Goal: Task Accomplishment & Management: Complete application form

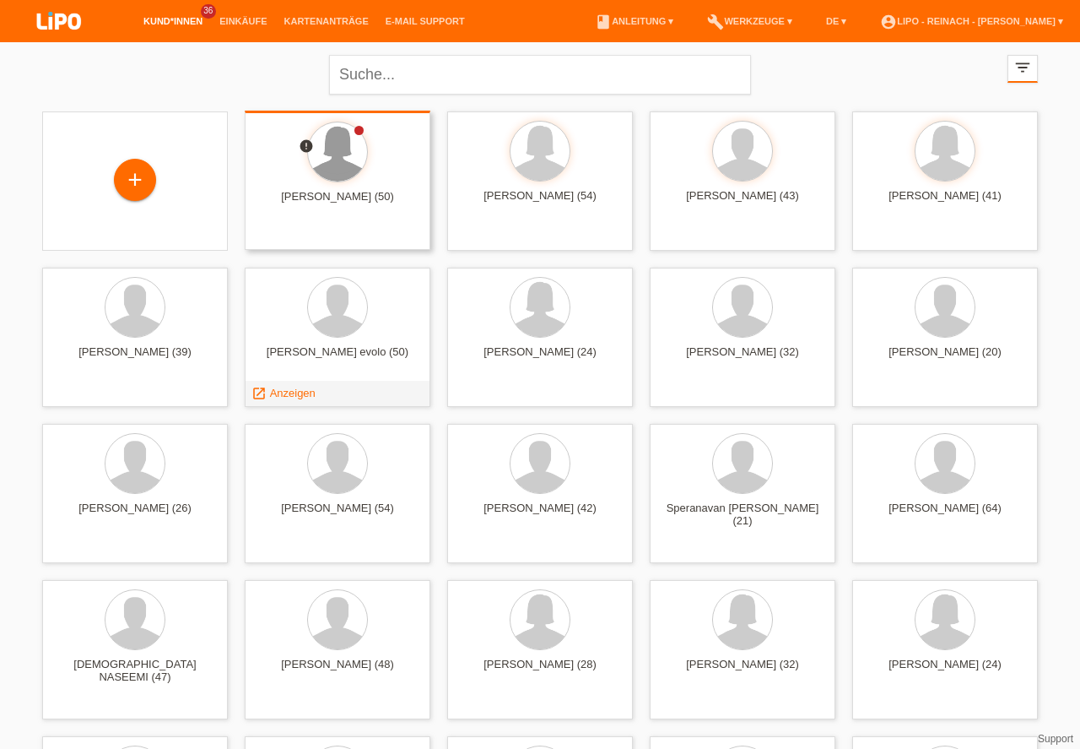
click at [345, 151] on div at bounding box center [337, 151] width 59 height 59
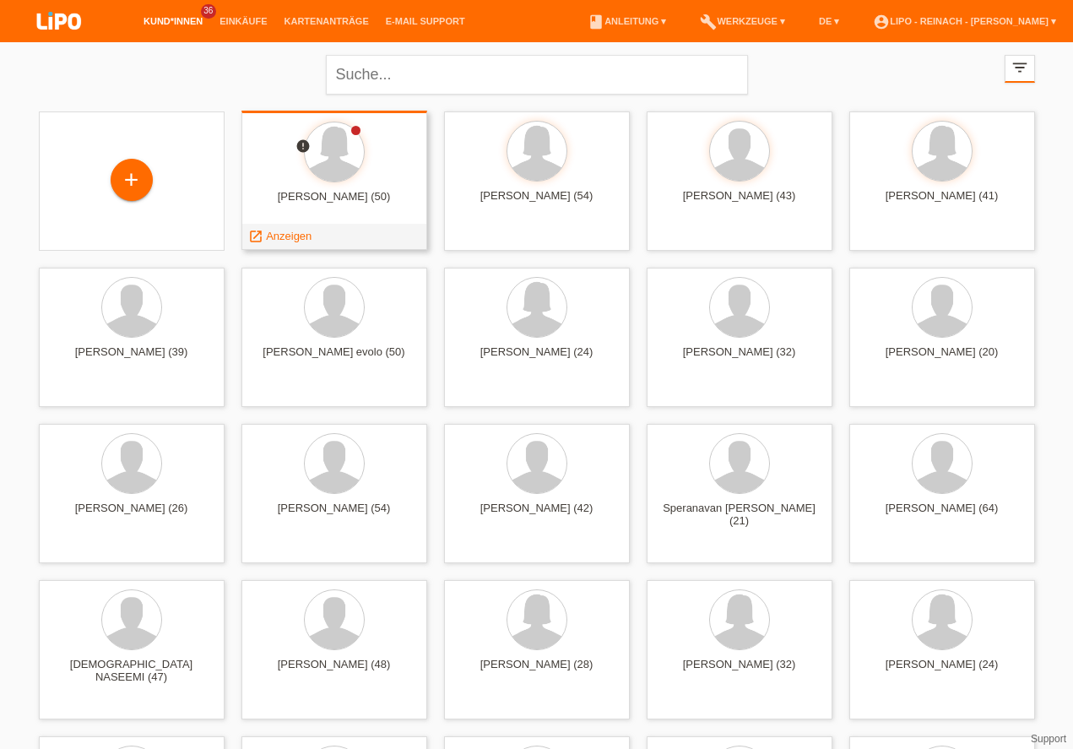
click at [293, 234] on span "Anzeigen" at bounding box center [289, 236] width 46 height 13
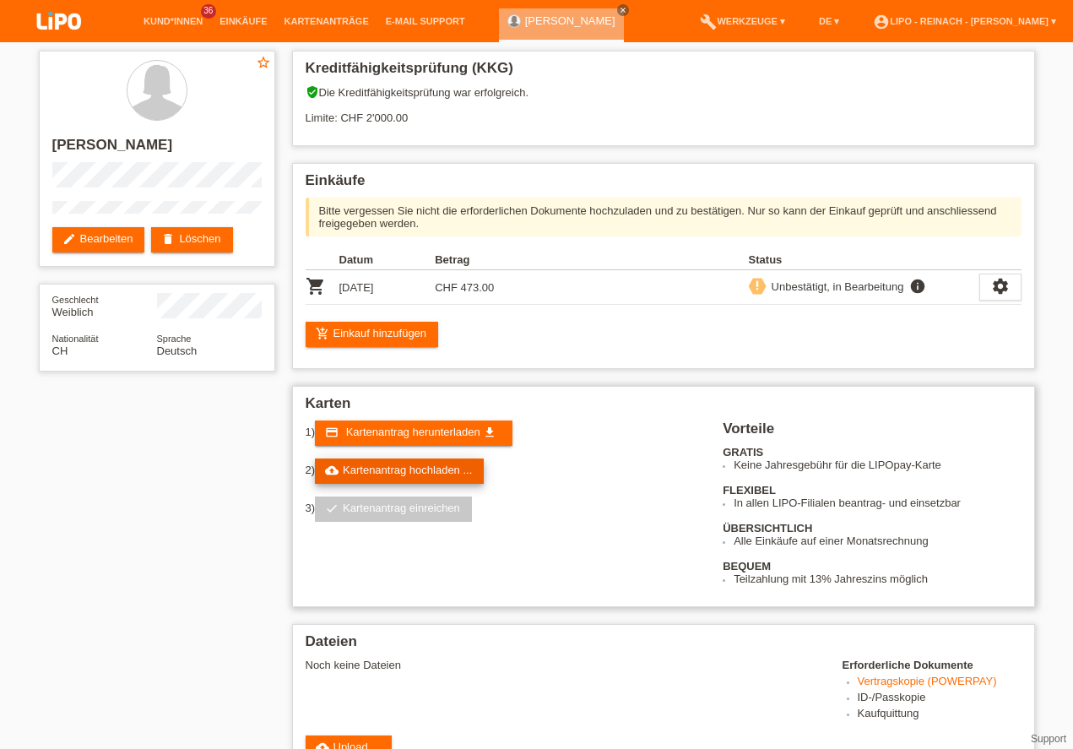
click at [438, 468] on link "cloud_upload Kartenantrag hochladen ..." at bounding box center [399, 470] width 169 height 25
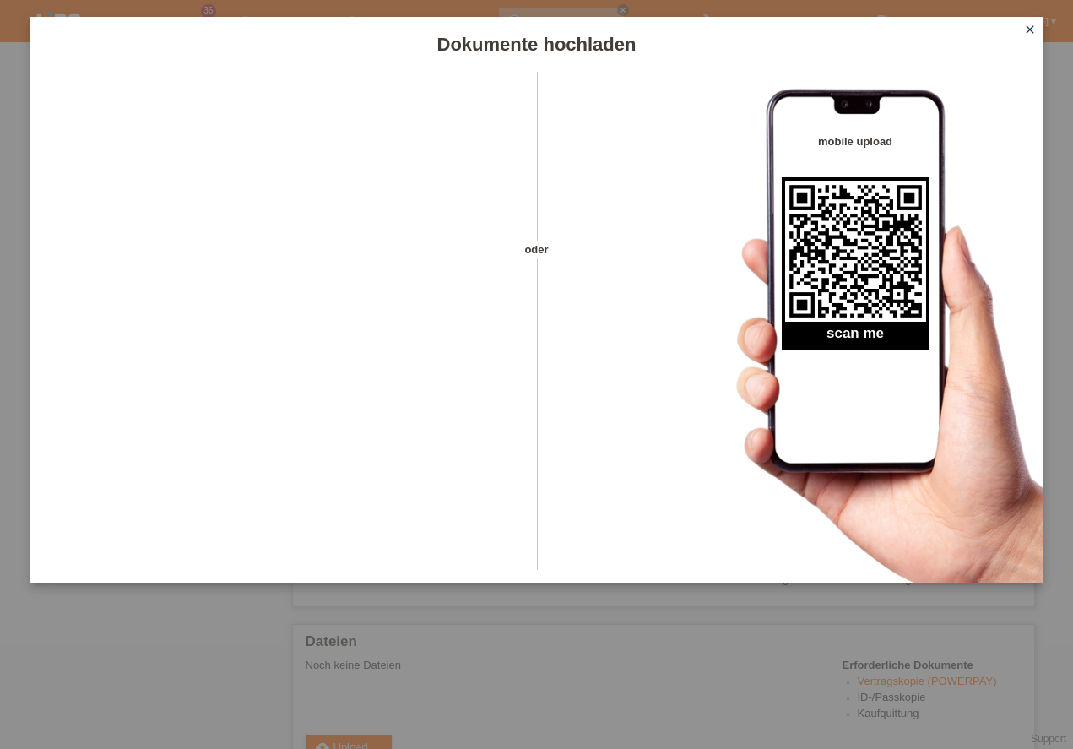
click at [1029, 31] on icon "close" at bounding box center [1030, 30] width 14 height 14
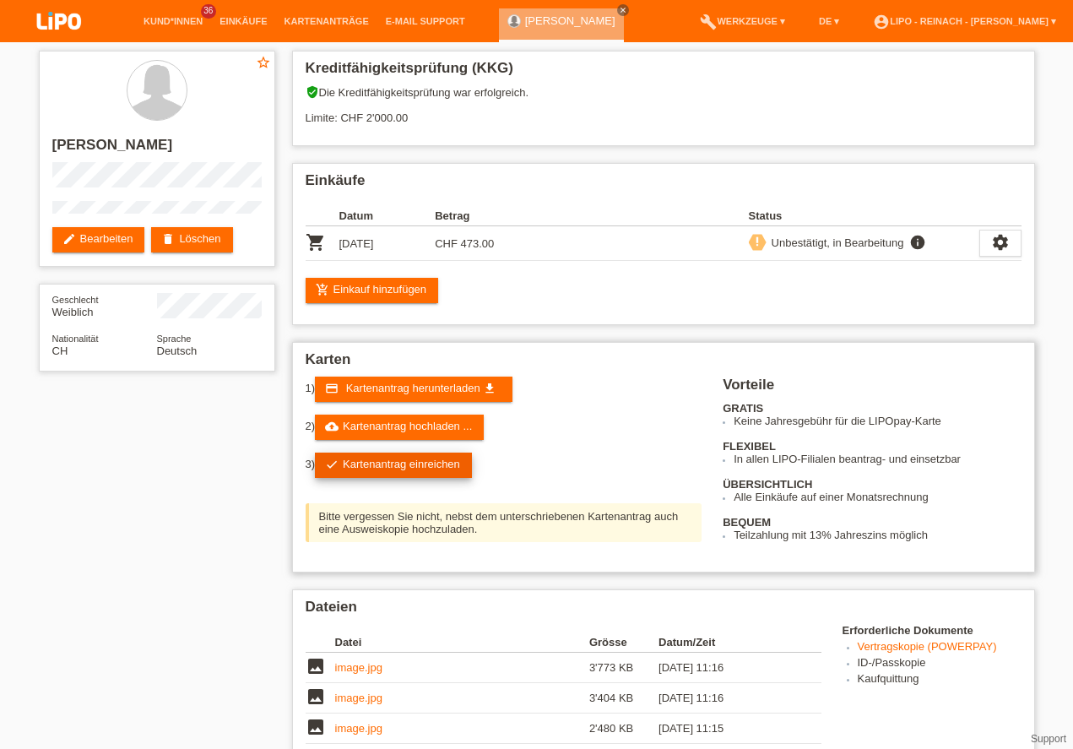
click at [399, 460] on link "check Kartenantrag einreichen" at bounding box center [393, 464] width 157 height 25
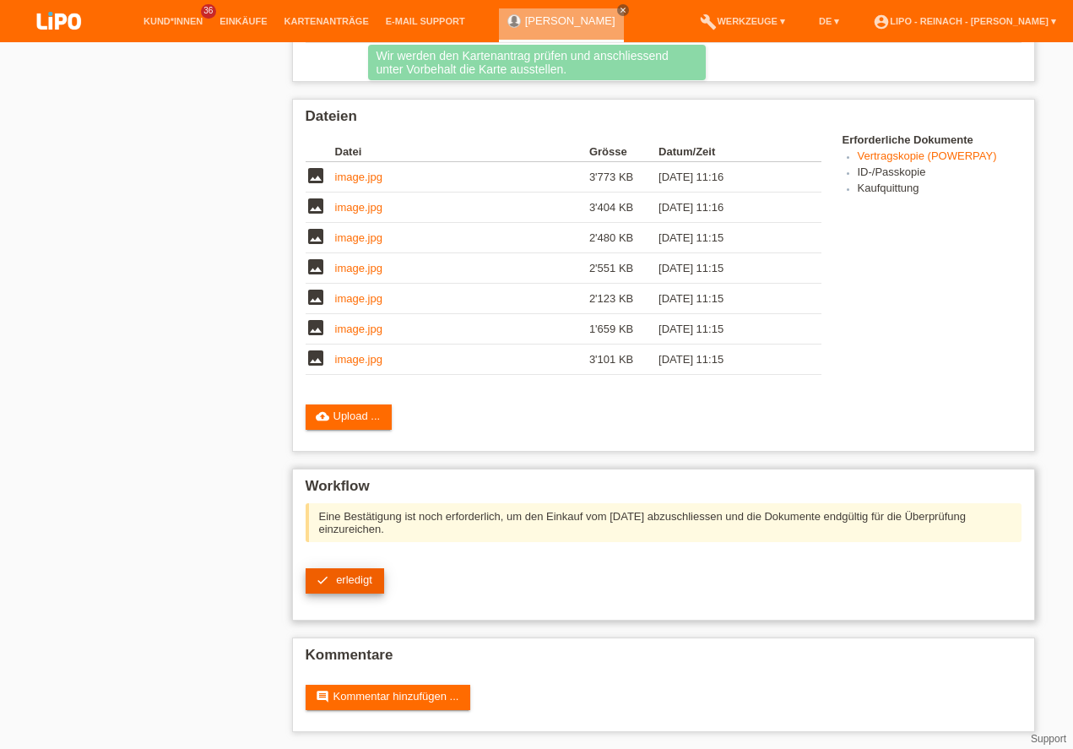
scroll to position [425, 0]
click at [359, 575] on span "erledigt" at bounding box center [354, 579] width 36 height 13
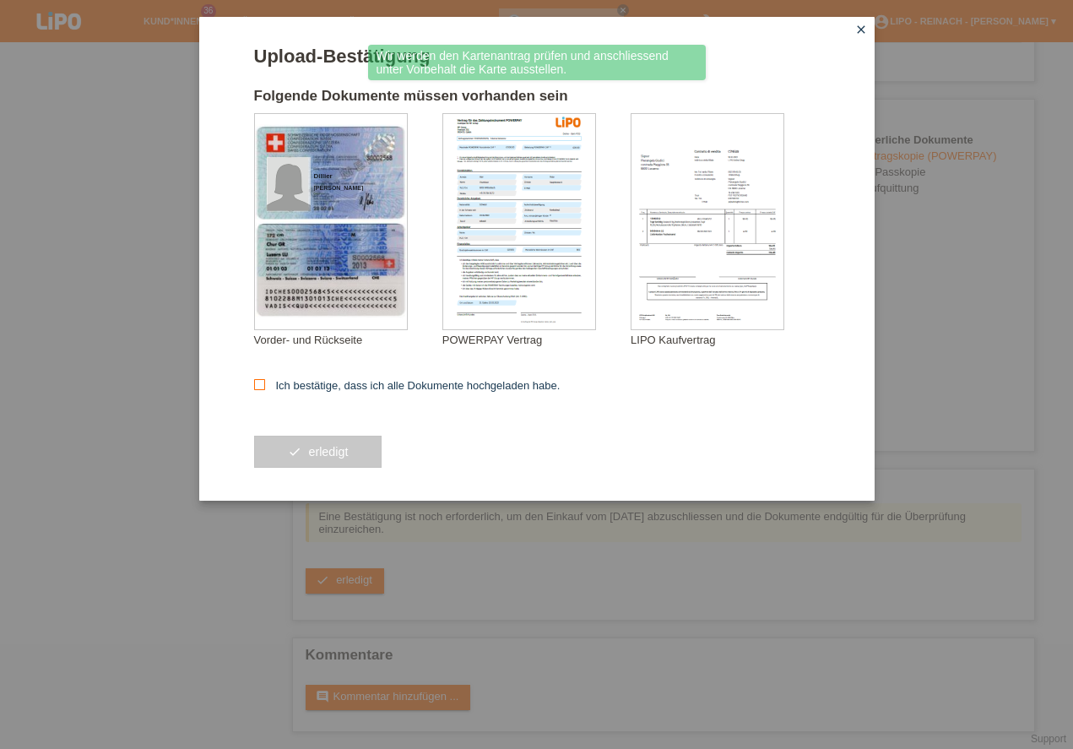
click at [256, 386] on icon at bounding box center [259, 384] width 11 height 11
click at [256, 386] on input "Ich bestätige, dass ich alle Dokumente hochgeladen habe." at bounding box center [259, 384] width 11 height 11
checkbox input "true"
click at [317, 457] on button "check erledigt" at bounding box center [318, 452] width 128 height 32
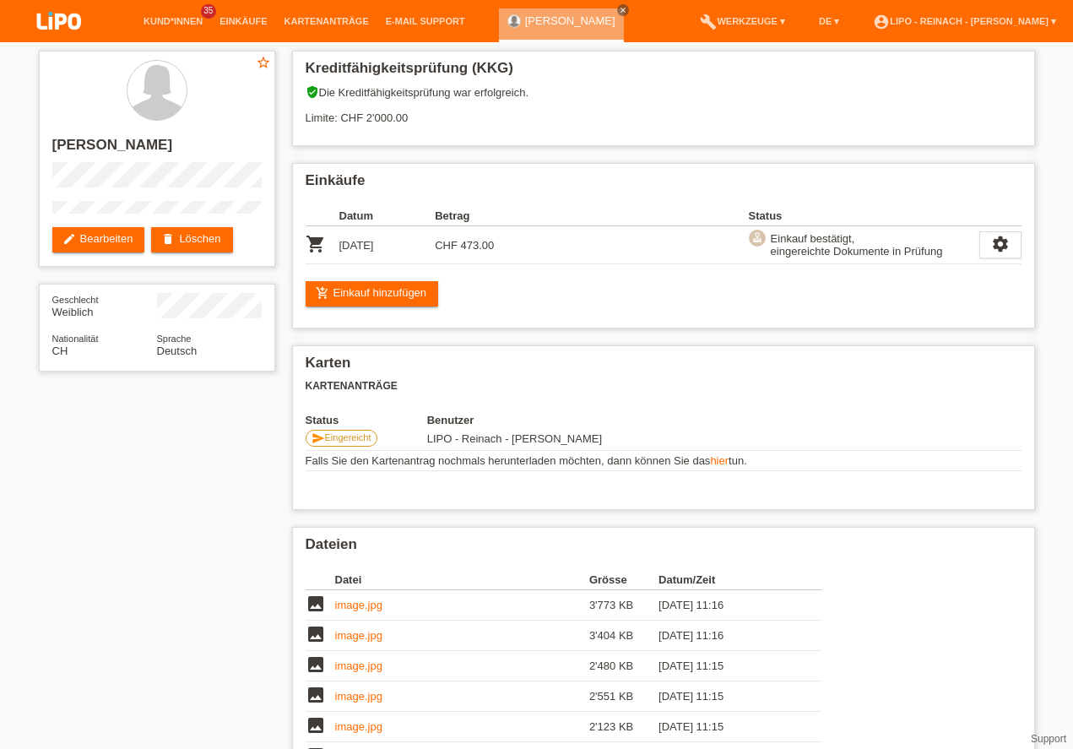
click at [68, 15] on img at bounding box center [59, 22] width 84 height 45
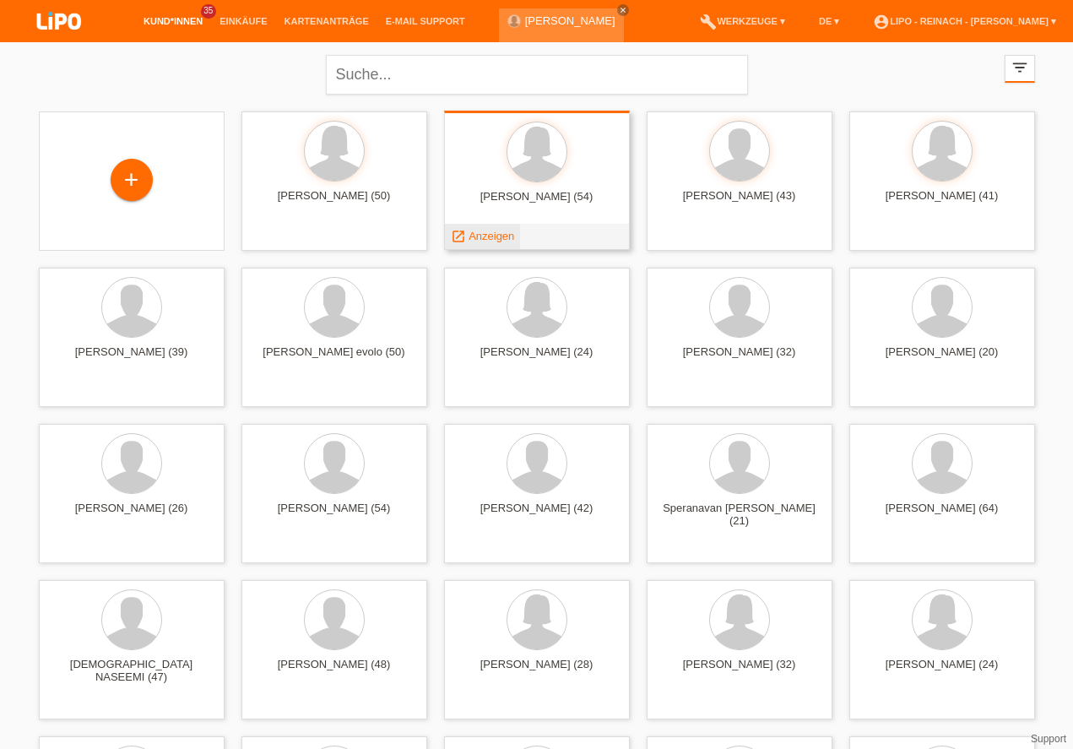
click at [490, 235] on span "Anzeigen" at bounding box center [491, 236] width 46 height 13
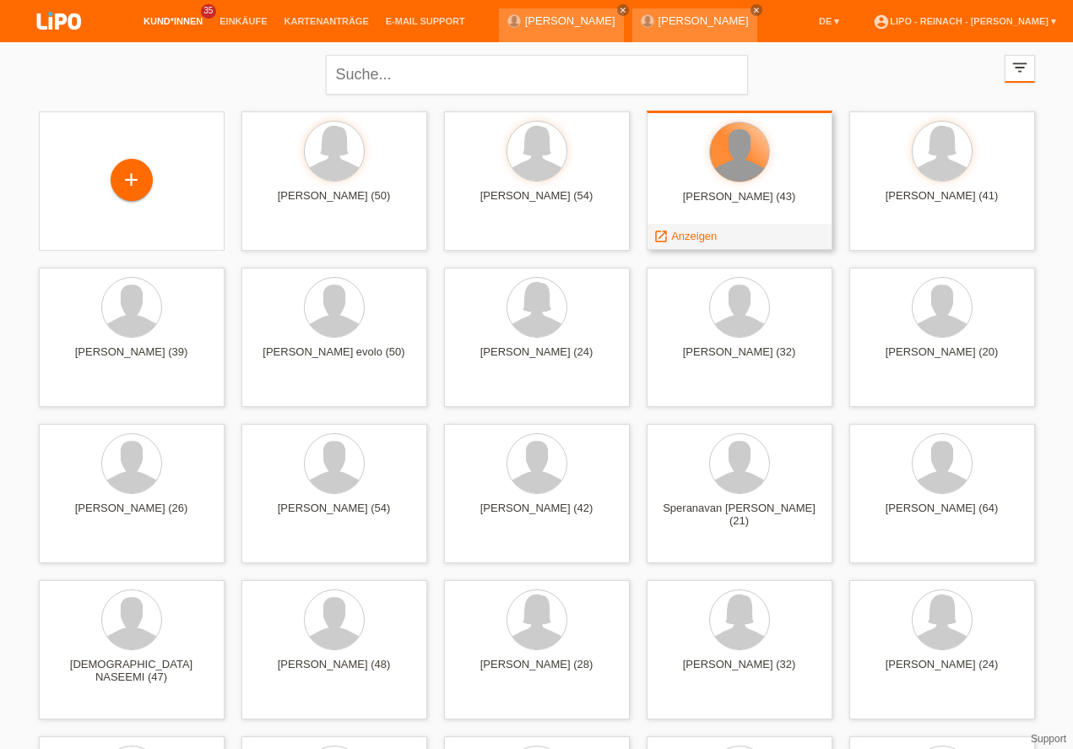
click at [736, 179] on div at bounding box center [739, 151] width 59 height 59
click at [695, 235] on span "Anzeigen" at bounding box center [694, 236] width 46 height 13
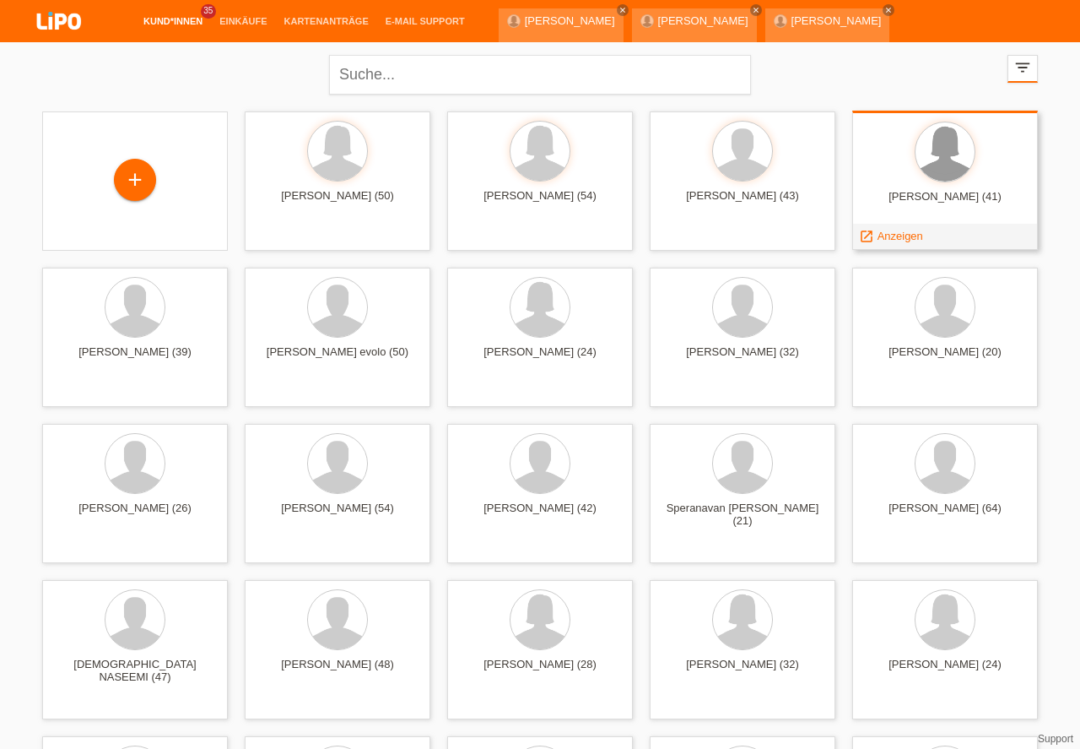
click at [940, 165] on div at bounding box center [945, 151] width 59 height 59
click at [881, 233] on span "Anzeigen" at bounding box center [897, 236] width 46 height 13
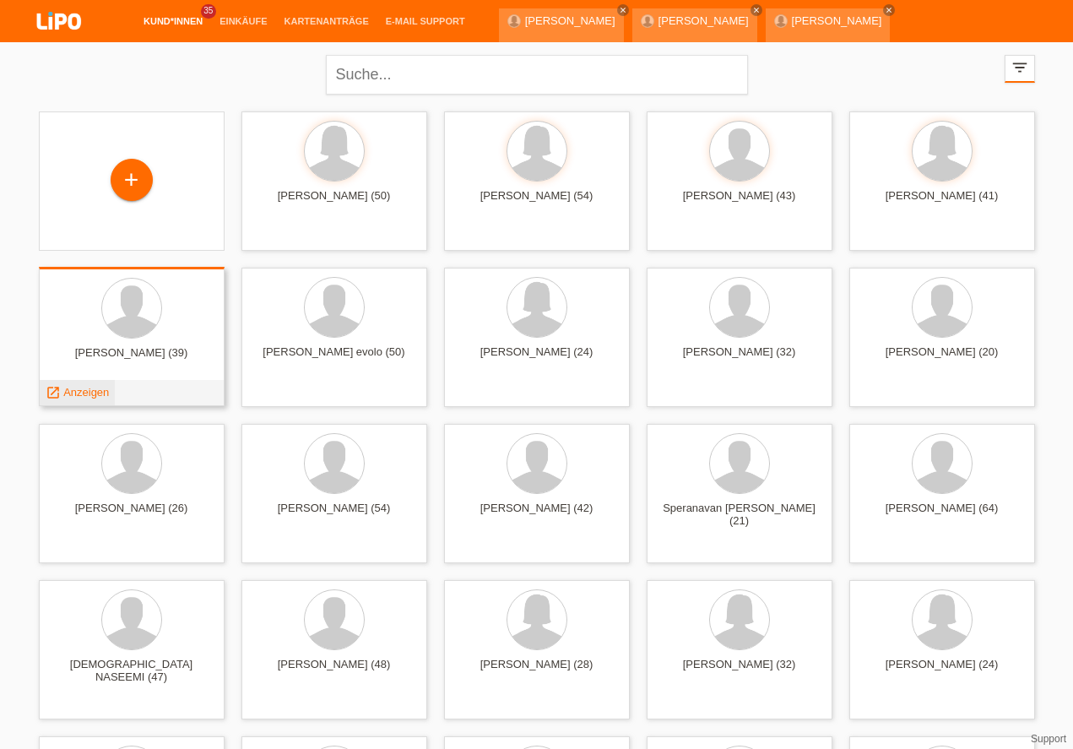
click at [100, 390] on span "Anzeigen" at bounding box center [86, 392] width 46 height 13
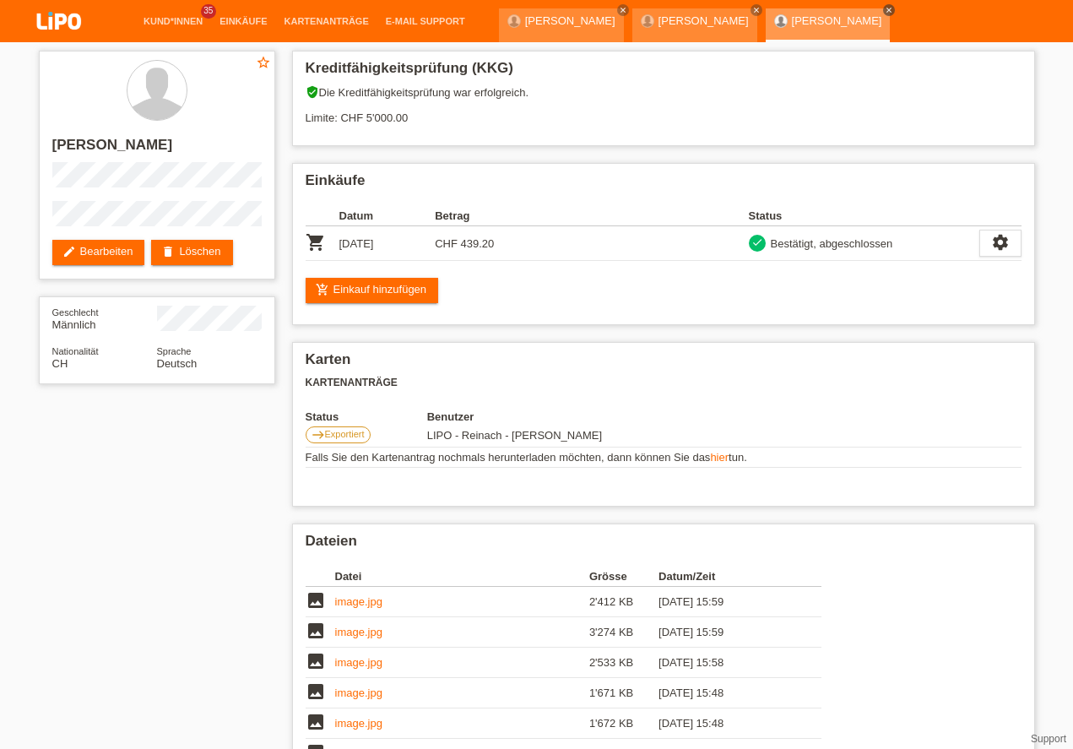
click at [885, 9] on icon "close" at bounding box center [889, 10] width 8 height 8
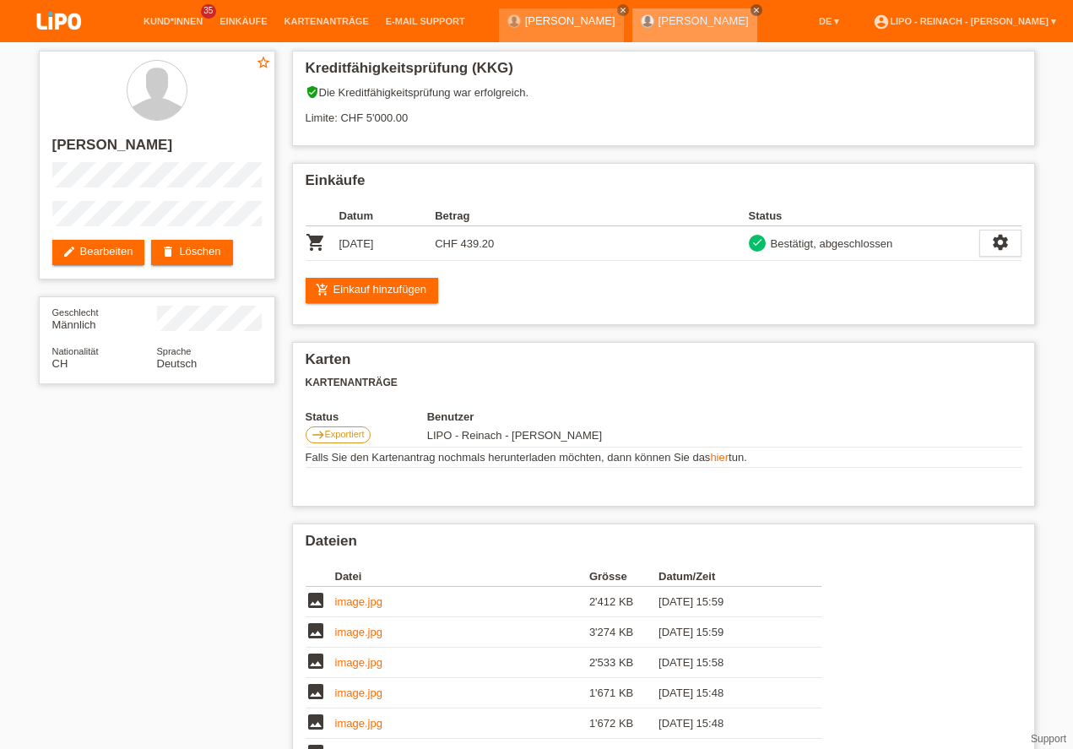
click at [752, 9] on icon "close" at bounding box center [756, 10] width 8 height 8
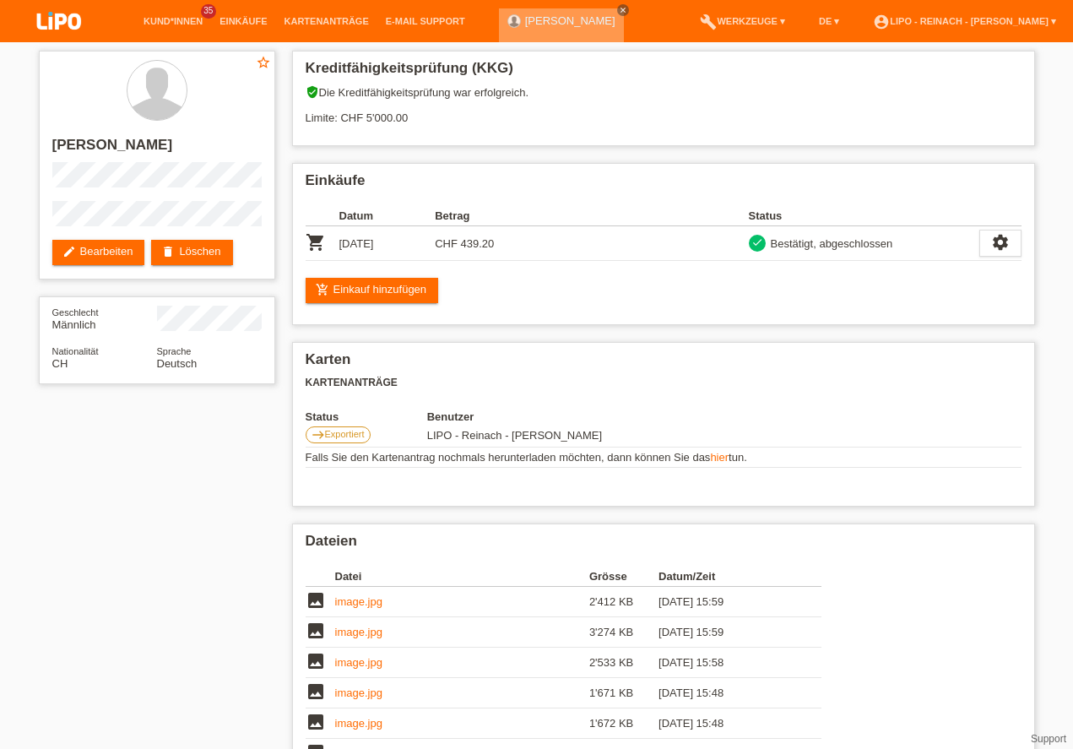
click at [619, 6] on icon "close" at bounding box center [623, 10] width 8 height 8
click at [966, 21] on link "account_circle LIPO - Reinach - [PERSON_NAME] ▾" at bounding box center [964, 21] width 200 height 10
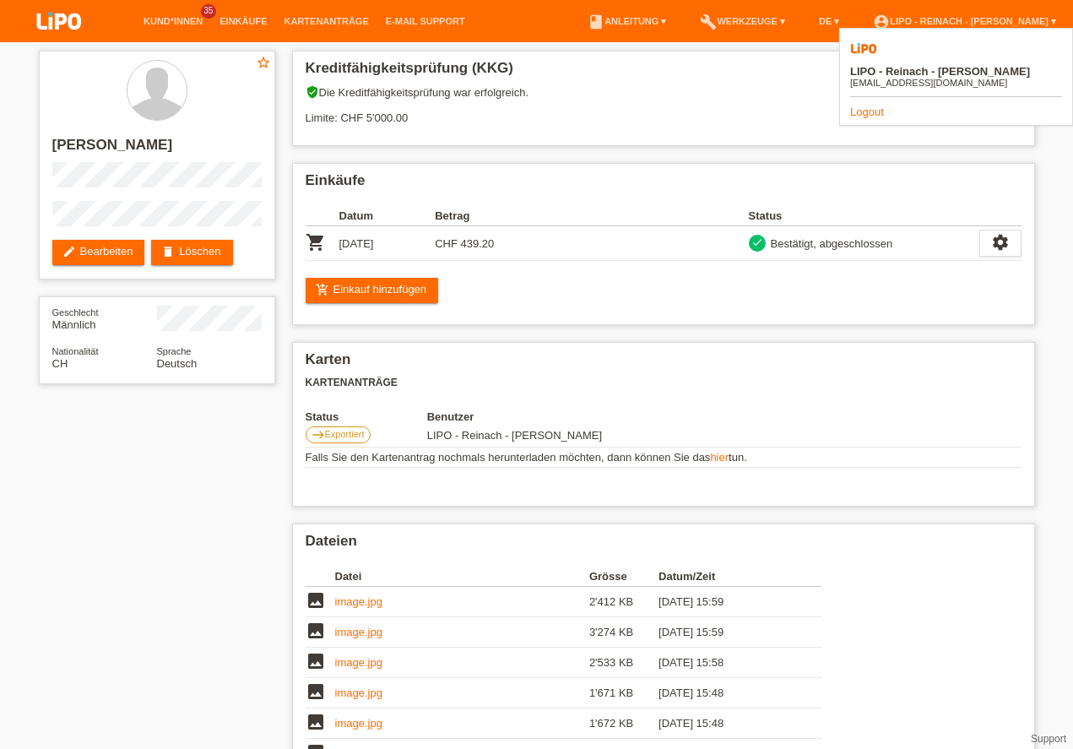
click at [862, 106] on link "Logout" at bounding box center [867, 112] width 34 height 13
